Goal: Find specific page/section

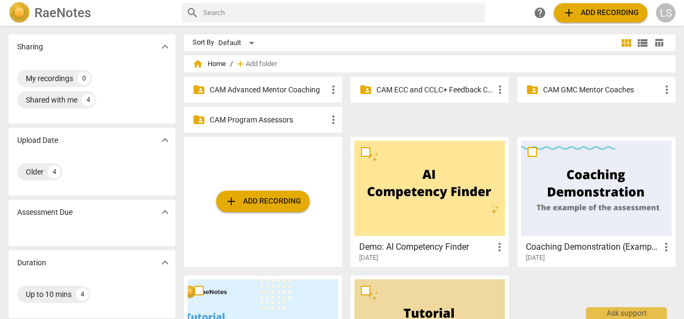
click at [295, 87] on p "CAM Advanced Mentor Coaching" at bounding box center [268, 89] width 117 height 11
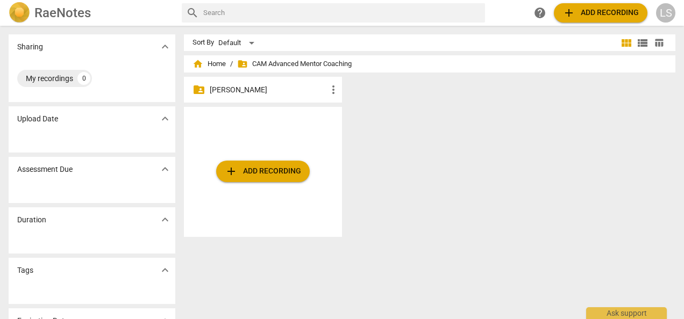
click at [249, 87] on p "[PERSON_NAME]" at bounding box center [268, 89] width 117 height 11
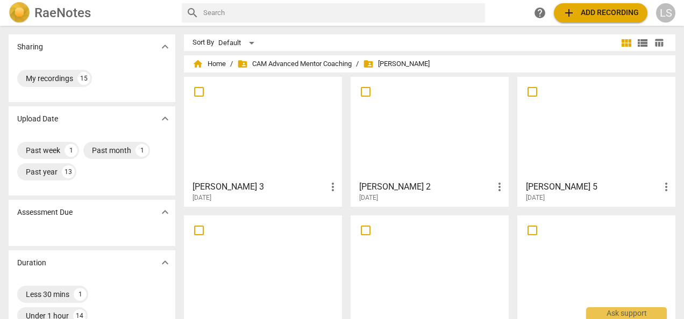
click at [252, 161] on div at bounding box center [263, 128] width 151 height 95
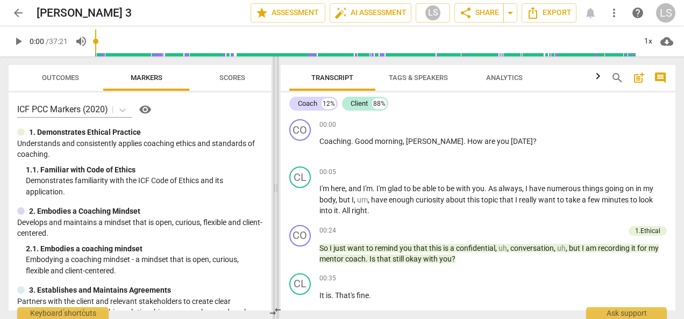
drag, startPoint x: 341, startPoint y: 187, endPoint x: 275, endPoint y: 192, distance: 66.8
click at [275, 192] on span at bounding box center [276, 187] width 6 height 263
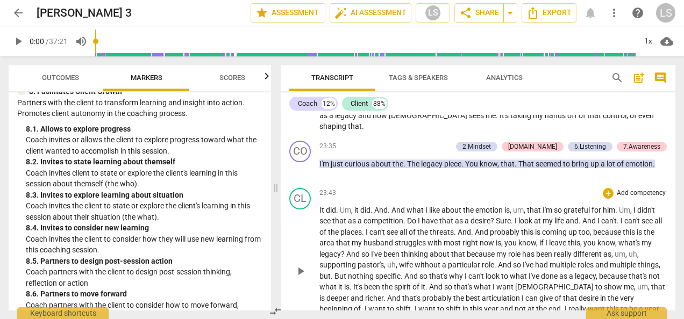
scroll to position [3284, 0]
